Goal: Check status: Check status

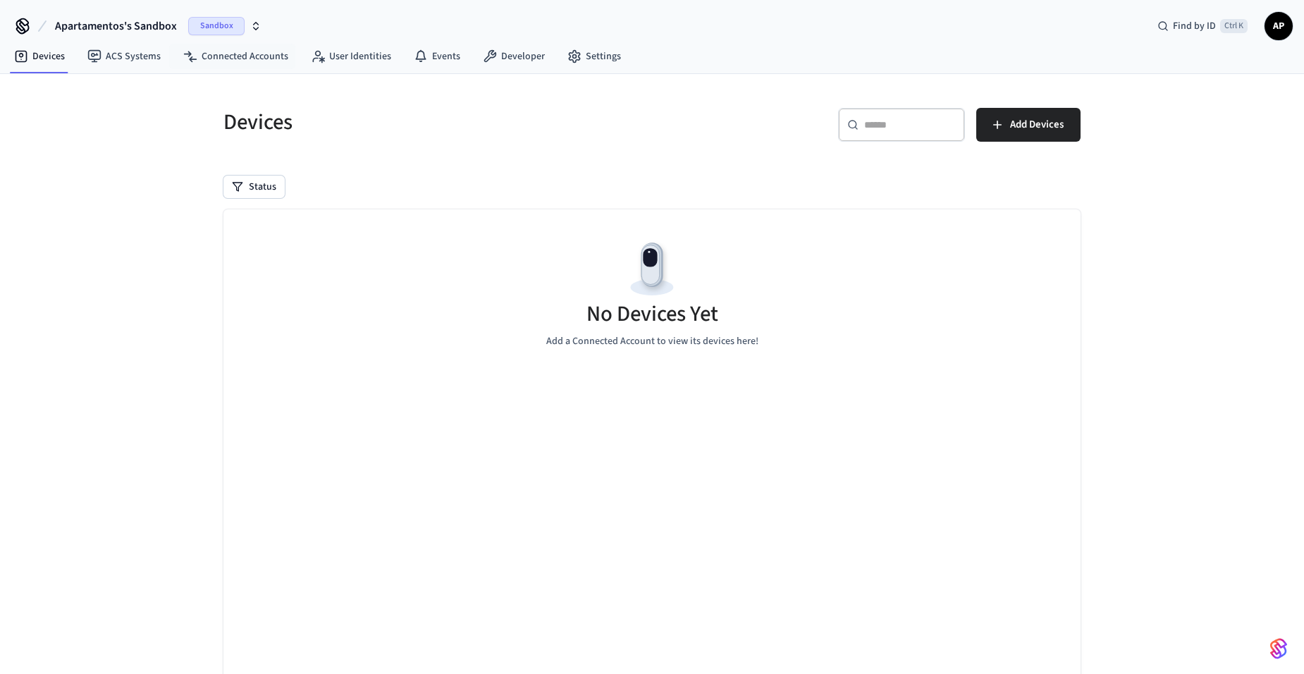
click at [188, 25] on span "Sandbox" at bounding box center [216, 26] width 56 height 18
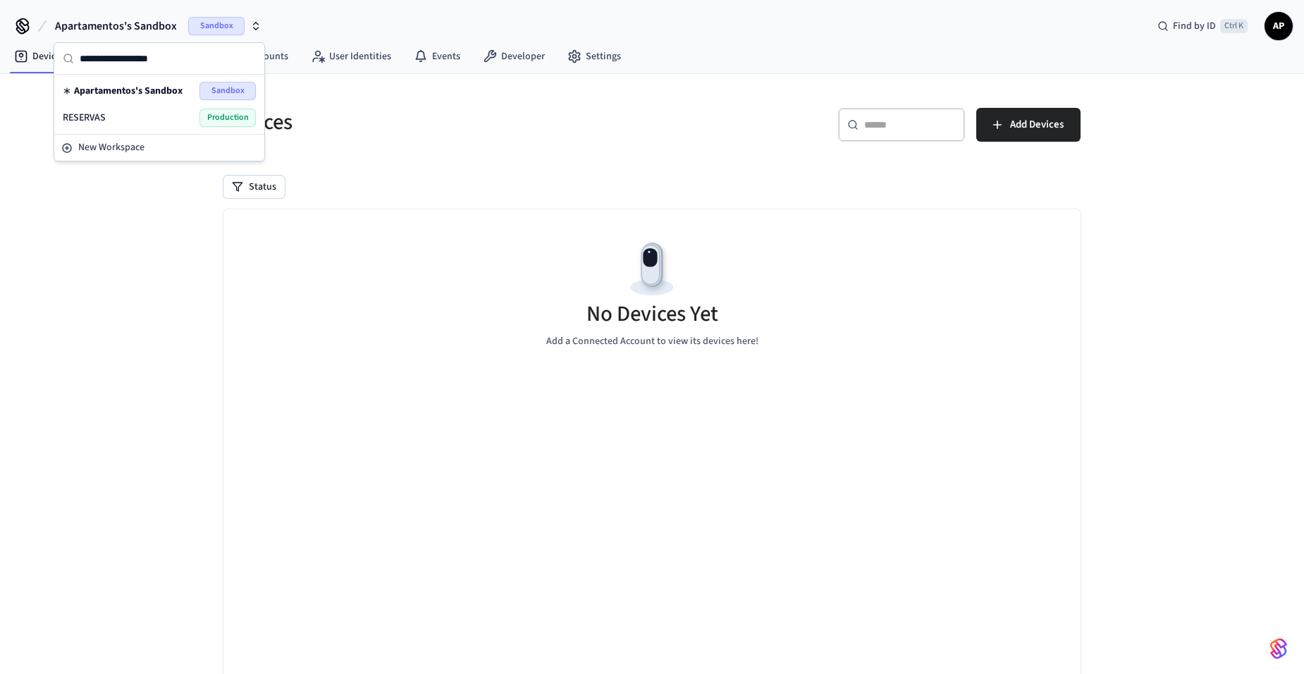
click at [137, 114] on div "RESERVAS Production" at bounding box center [159, 118] width 193 height 18
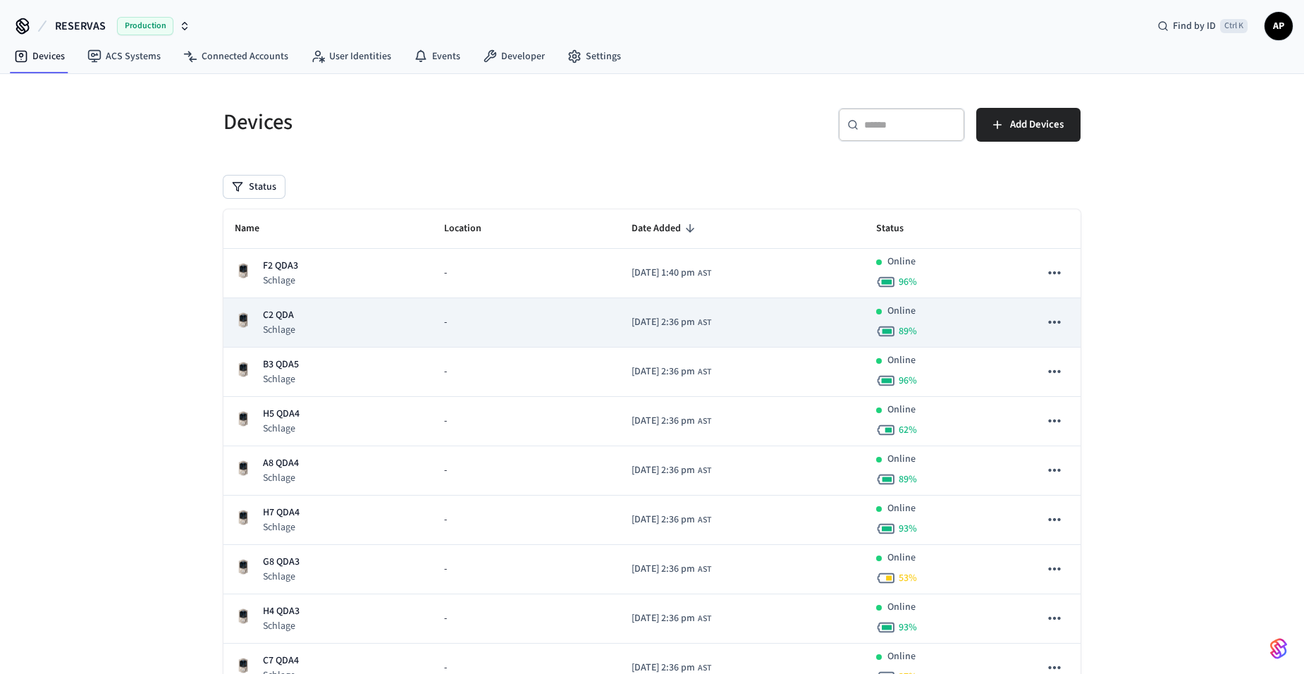
click at [289, 326] on p "Schlage" at bounding box center [279, 330] width 32 height 14
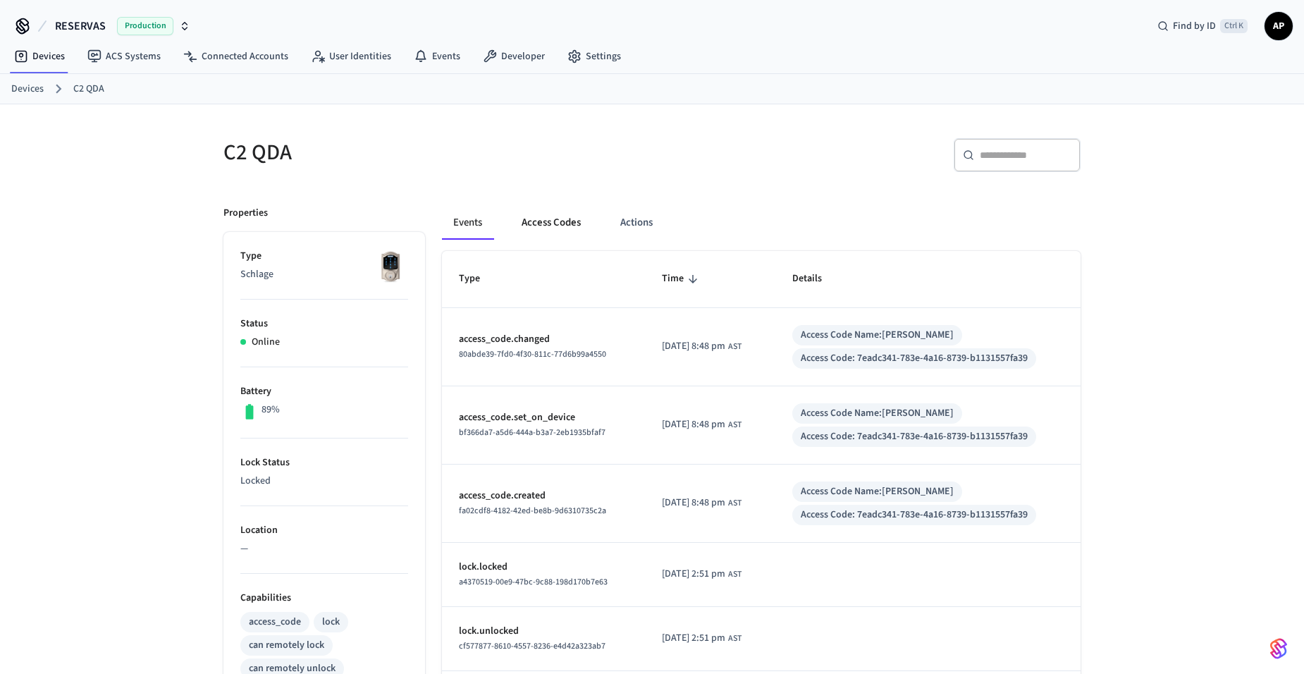
click at [557, 221] on button "Access Codes" at bounding box center [551, 223] width 82 height 34
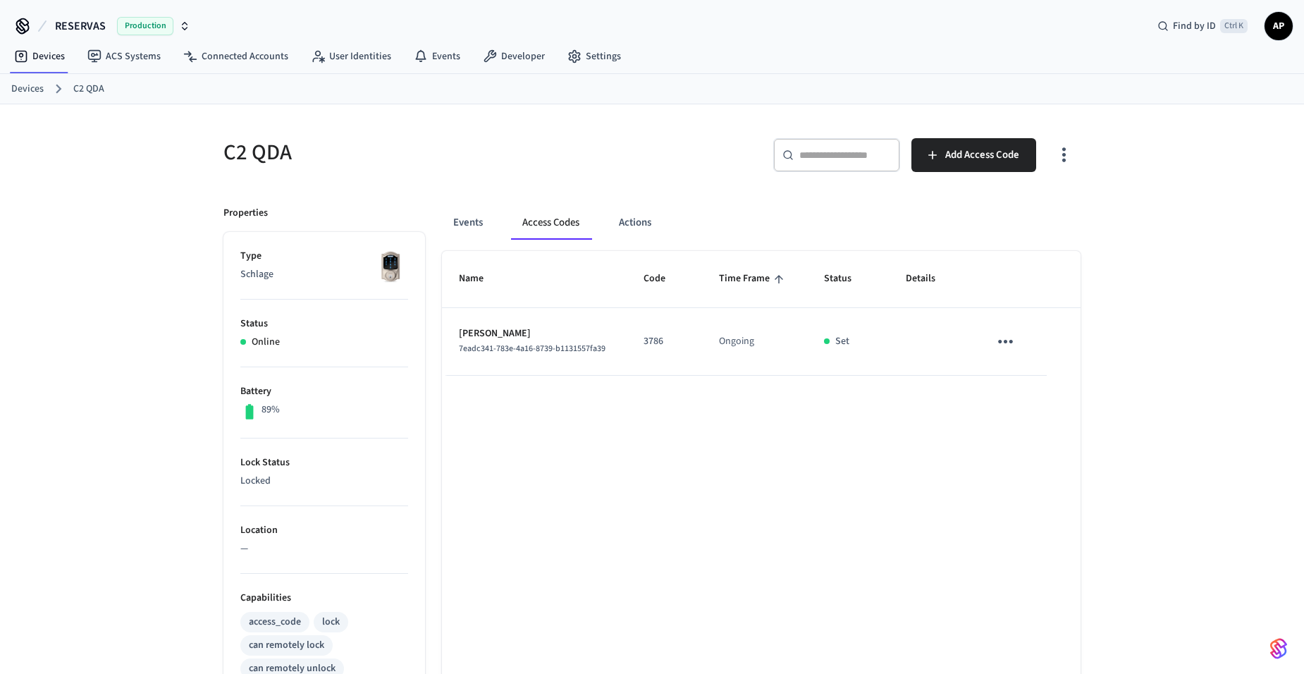
click at [41, 87] on link "Devices" at bounding box center [27, 89] width 32 height 15
